Goal: Task Accomplishment & Management: Use online tool/utility

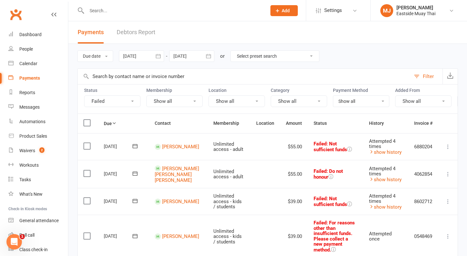
click at [316, 102] on button "Show all" at bounding box center [299, 101] width 56 height 12
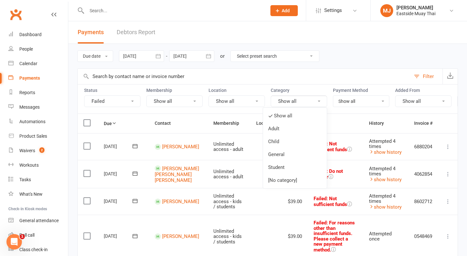
click at [316, 102] on button "Show all" at bounding box center [299, 101] width 56 height 12
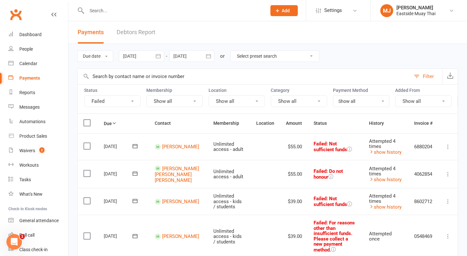
click at [88, 126] on label at bounding box center [87, 123] width 9 height 6
click at [88, 120] on input "checkbox" at bounding box center [85, 120] width 4 height 0
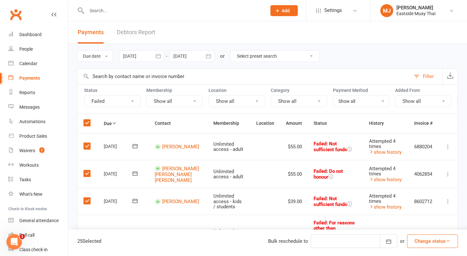
click at [439, 243] on button "Change status" at bounding box center [432, 241] width 51 height 14
click at [393, 58] on div "Due date Due date Date paid Date failed Date settled [DATE] [DATE] Sun Mon Tue …" at bounding box center [267, 56] width 380 height 24
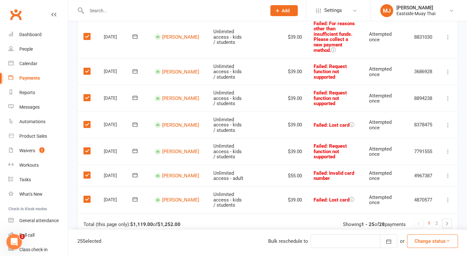
scroll to position [654, 0]
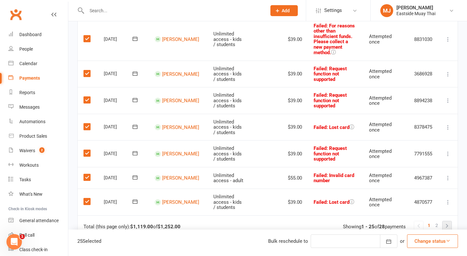
click at [447, 221] on link at bounding box center [446, 225] width 9 height 9
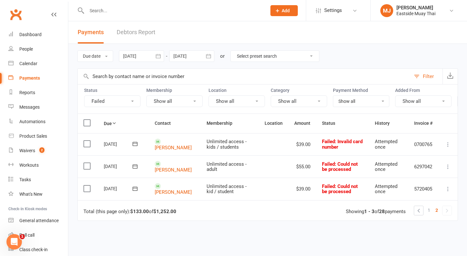
scroll to position [0, 0]
click at [91, 123] on label at bounding box center [87, 123] width 9 height 6
click at [88, 120] on input "checkbox" at bounding box center [85, 120] width 4 height 0
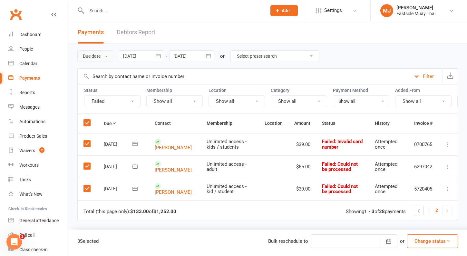
click at [102, 53] on button "Due date" at bounding box center [95, 56] width 36 height 12
click at [423, 243] on button "Change status" at bounding box center [432, 241] width 51 height 14
click at [344, 242] on div at bounding box center [354, 241] width 87 height 14
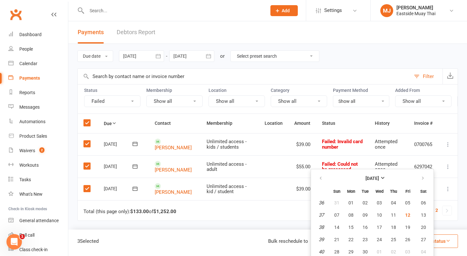
click at [368, 54] on div "Due date Due date Date paid Date failed Date settled [DATE] [DATE] Sun Mon Tue …" at bounding box center [267, 56] width 380 height 24
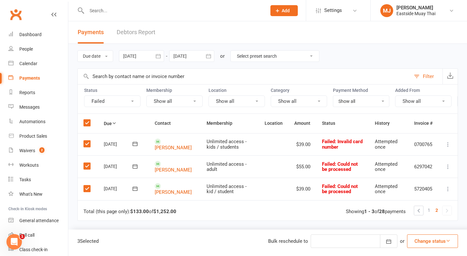
click at [326, 245] on div at bounding box center [354, 241] width 87 height 14
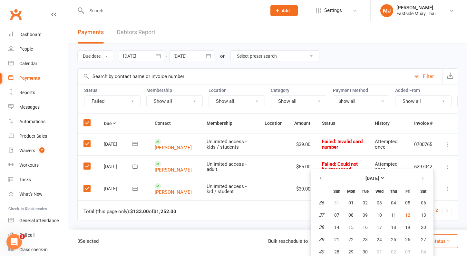
click at [352, 54] on div "Due date Due date Date paid Date failed Date settled [DATE] [DATE] Sun Mon Tue …" at bounding box center [267, 56] width 380 height 24
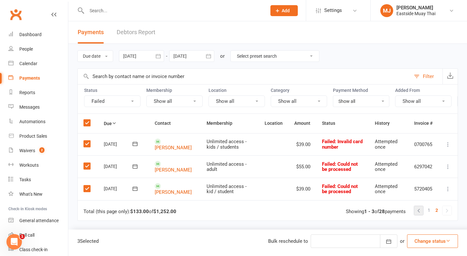
click at [420, 208] on link at bounding box center [418, 210] width 9 height 9
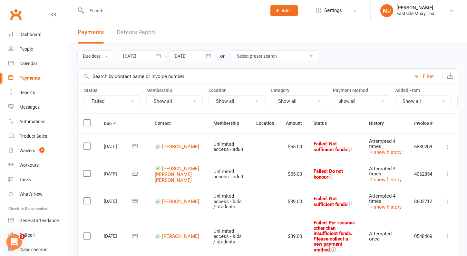
click at [88, 126] on th at bounding box center [88, 123] width 20 height 19
click at [90, 121] on label at bounding box center [87, 123] width 9 height 6
click at [88, 120] on input "checkbox" at bounding box center [85, 120] width 4 height 0
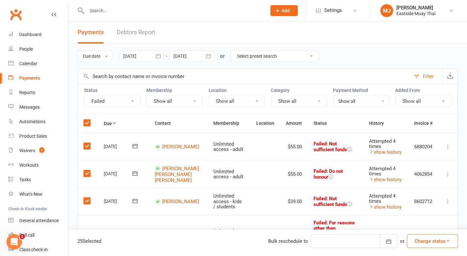
click at [448, 147] on icon at bounding box center [448, 146] width 6 height 6
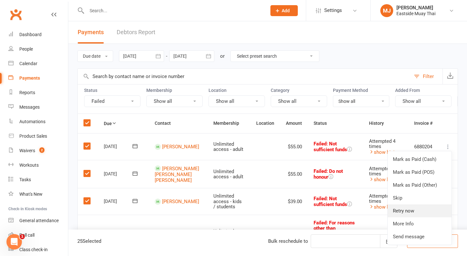
click at [418, 208] on link "Retry now" at bounding box center [420, 210] width 64 height 13
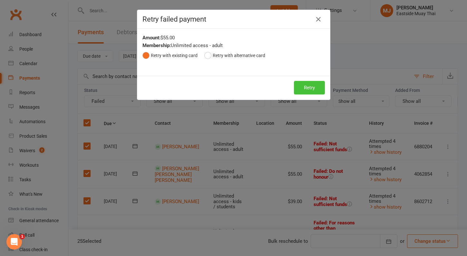
click at [317, 94] on button "Retry" at bounding box center [309, 88] width 31 height 14
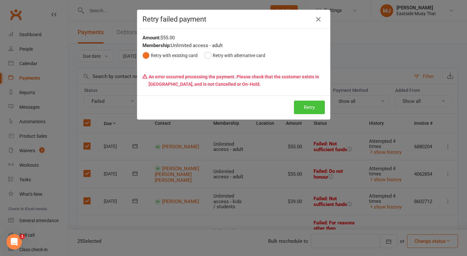
click at [309, 105] on button "Retry" at bounding box center [309, 108] width 31 height 14
click at [318, 19] on icon "button" at bounding box center [318, 19] width 8 height 8
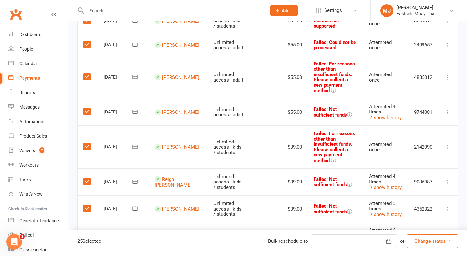
scroll to position [368, 0]
click at [424, 236] on button "Change status" at bounding box center [432, 241] width 51 height 14
click at [212, 237] on div "25 Selected Bulk reschedule to Reschedule [DATE] Sun Mon Tue Wed Thu Fri Sat 36…" at bounding box center [267, 242] width 399 height 26
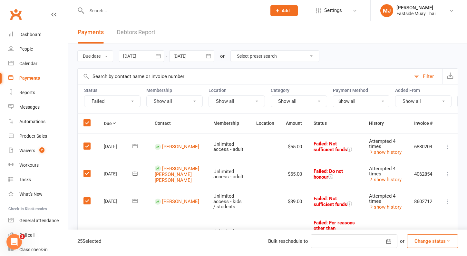
scroll to position [0, 0]
click at [120, 101] on button "Failed" at bounding box center [112, 101] width 56 height 12
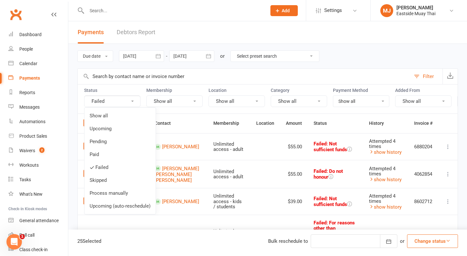
click at [120, 101] on button "Failed" at bounding box center [112, 101] width 56 height 12
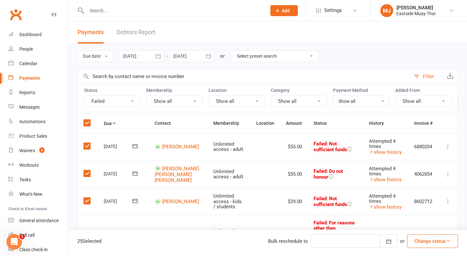
click at [447, 175] on icon at bounding box center [448, 174] width 6 height 6
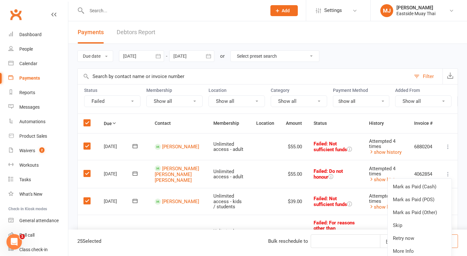
click at [447, 174] on icon at bounding box center [448, 174] width 6 height 6
